Goal: Task Accomplishment & Management: Use online tool/utility

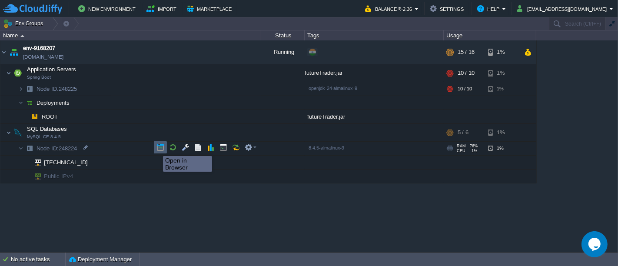
click at [157, 148] on button "button" at bounding box center [161, 147] width 8 height 8
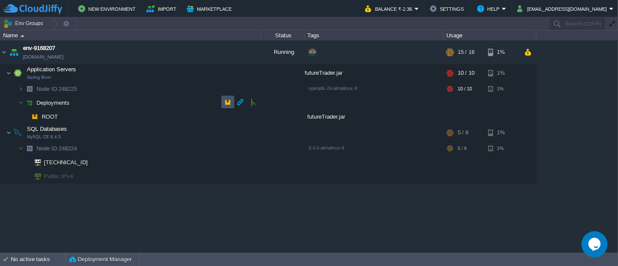
click at [224, 100] on button "button" at bounding box center [228, 102] width 8 height 8
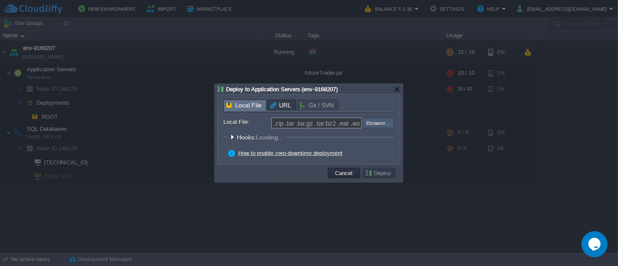
click at [383, 120] on input "file" at bounding box center [339, 123] width 110 height 10
type input "C:\fakepath\futureTrader.jar"
click at [375, 172] on button "Deploy" at bounding box center [379, 173] width 29 height 8
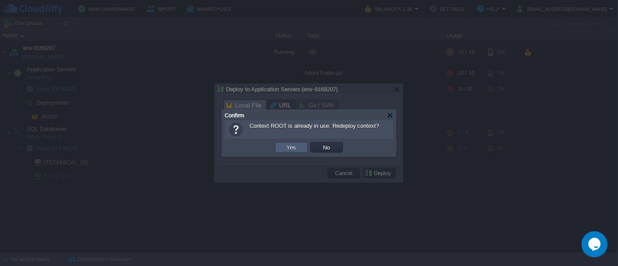
click at [281, 143] on td "Yes" at bounding box center [291, 147] width 33 height 10
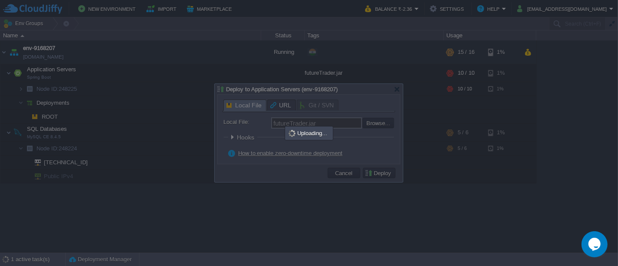
type input ".zip .tar .tar.gz .tar.bz2 .ear .war .jar"
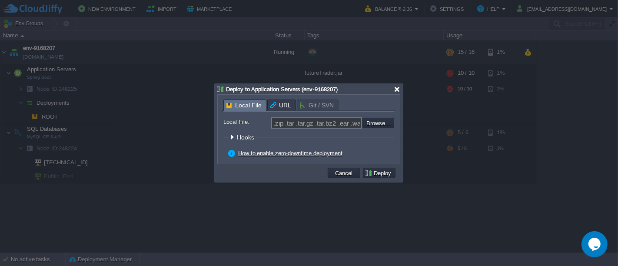
click at [396, 90] on div at bounding box center [397, 89] width 7 height 7
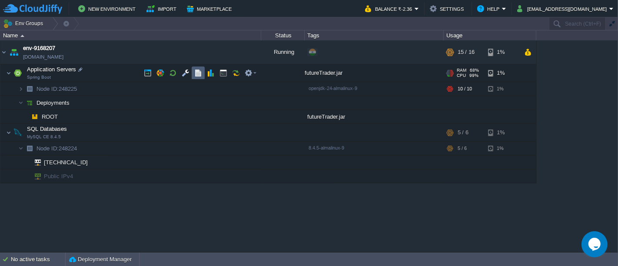
click at [200, 76] on button "button" at bounding box center [198, 73] width 8 height 8
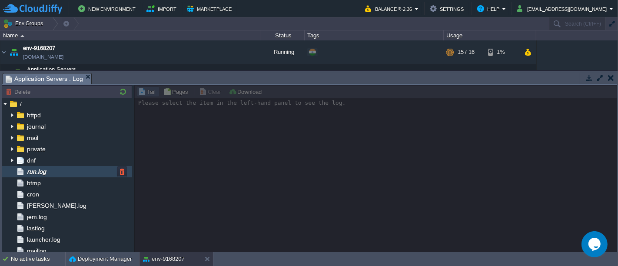
click at [72, 172] on div "run.log" at bounding box center [67, 171] width 130 height 11
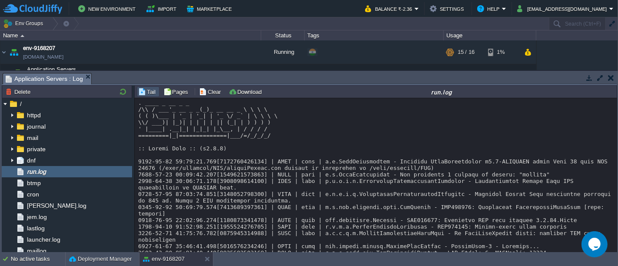
scroll to position [7394, 0]
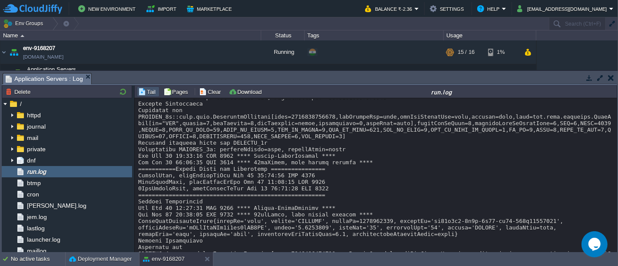
click at [611, 80] on button "button" at bounding box center [611, 78] width 6 height 8
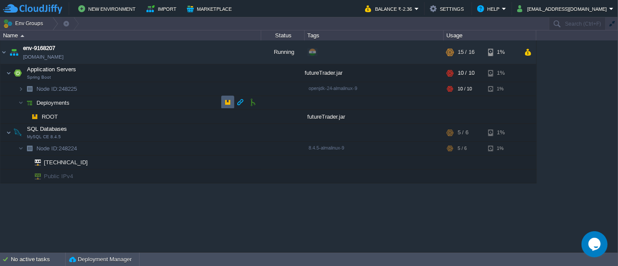
click at [223, 103] on td at bounding box center [227, 102] width 13 height 13
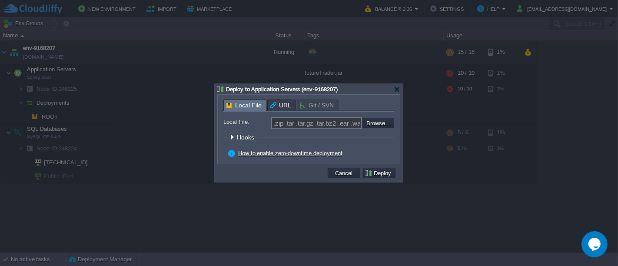
click at [381, 125] on input "file" at bounding box center [339, 123] width 110 height 10
type input "C:\fakepath\futureTrader.jar"
type input "futureTrader.jar"
click at [383, 171] on button "Deploy" at bounding box center [379, 173] width 29 height 8
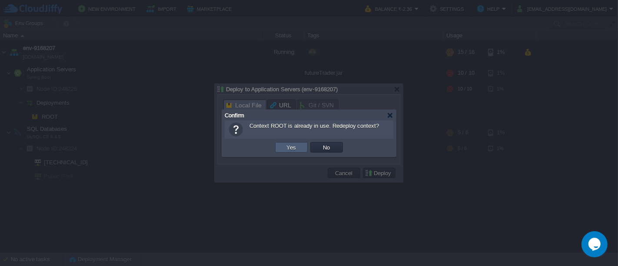
click at [296, 150] on button "Yes" at bounding box center [291, 147] width 15 height 8
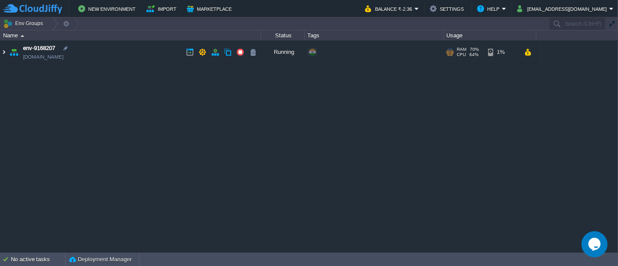
click at [3, 53] on img at bounding box center [3, 51] width 7 height 23
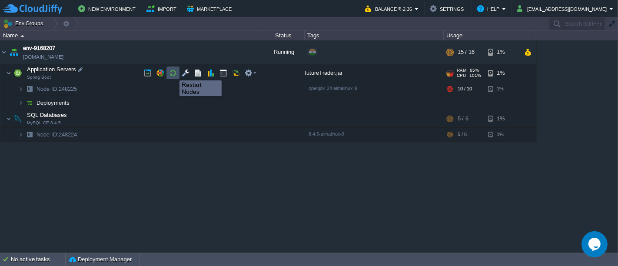
click at [173, 73] on button "button" at bounding box center [173, 73] width 8 height 8
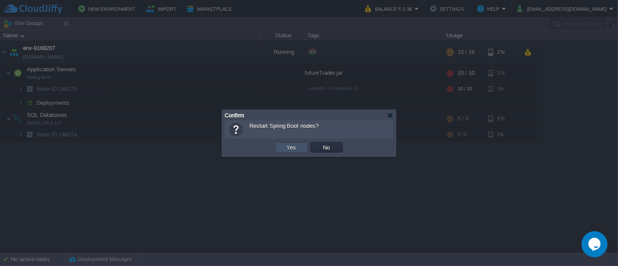
click at [284, 150] on button "Yes" at bounding box center [291, 147] width 15 height 8
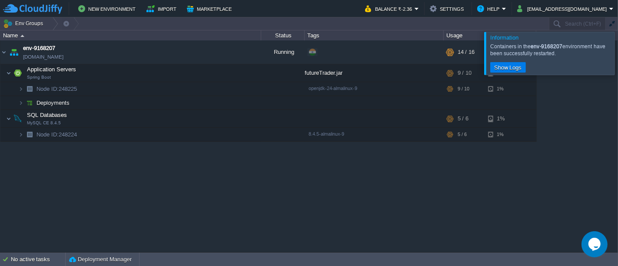
click at [618, 51] on div at bounding box center [629, 53] width 0 height 43
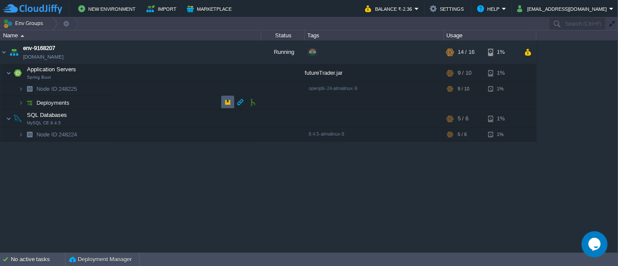
click at [225, 107] on td at bounding box center [227, 102] width 13 height 13
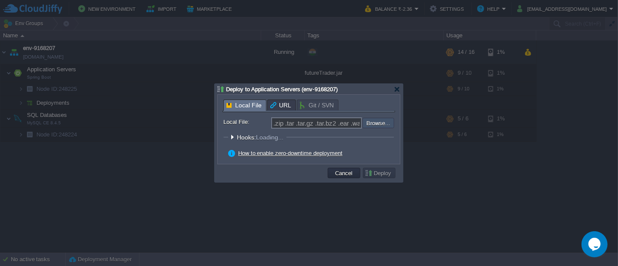
click at [367, 120] on input "file" at bounding box center [339, 123] width 110 height 10
type input "C:\fakepath\futureTrader.jar"
type input "futureTrader.jar"
click at [376, 148] on form "Local File: futureTrader.jar Browse... Context: ROOT Hooks Pre Build Post Pre D…" at bounding box center [308, 138] width 171 height 42
click at [375, 171] on button "Deploy" at bounding box center [379, 173] width 29 height 8
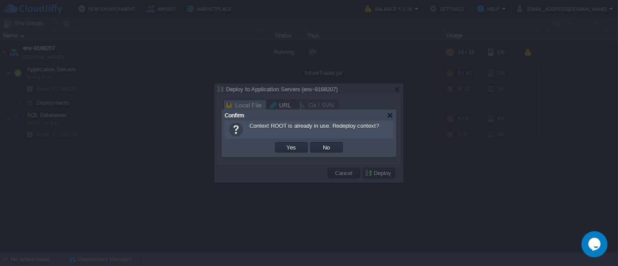
click at [291, 153] on td "Yes" at bounding box center [291, 147] width 33 height 10
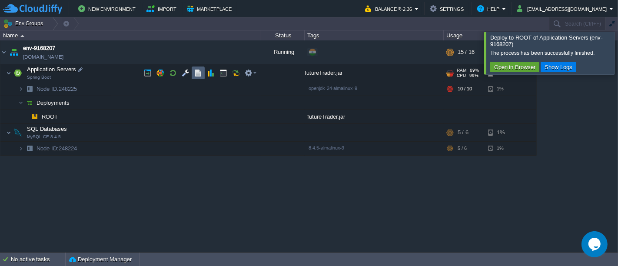
click at [193, 73] on td at bounding box center [198, 73] width 13 height 13
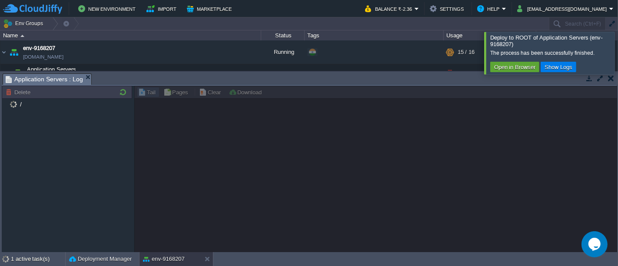
click at [618, 50] on div at bounding box center [629, 53] width 0 height 42
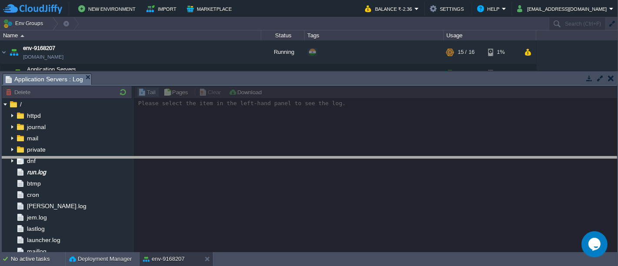
drag, startPoint x: 251, startPoint y: 81, endPoint x: 274, endPoint y: 147, distance: 69.6
